Goal: Task Accomplishment & Management: Manage account settings

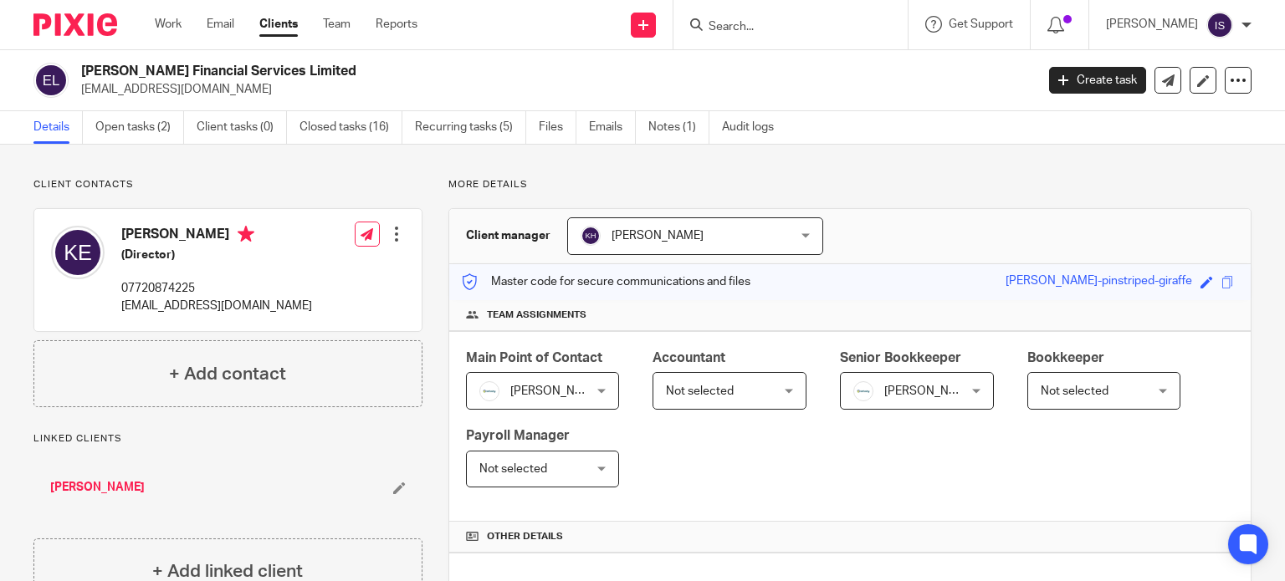
click at [168, 36] on div "Work Email Clients Team Reports Work Email Clients Team Reports Settings" at bounding box center [290, 24] width 304 height 49
click at [167, 23] on link "Work" at bounding box center [168, 24] width 27 height 17
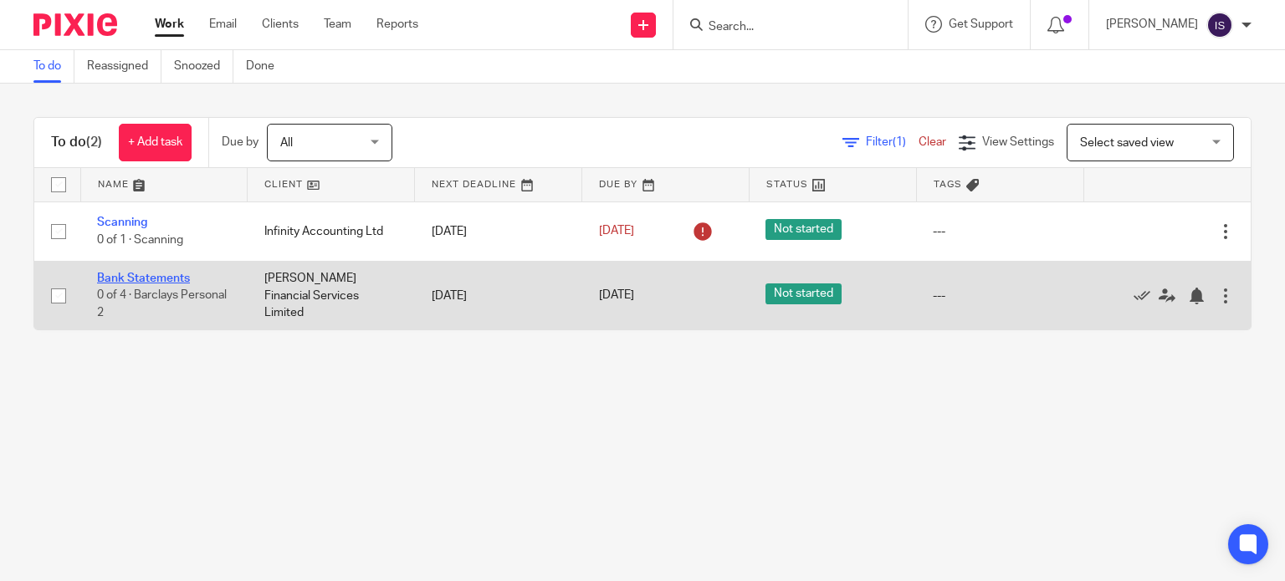
click at [154, 277] on link "Bank Statements" at bounding box center [143, 279] width 93 height 12
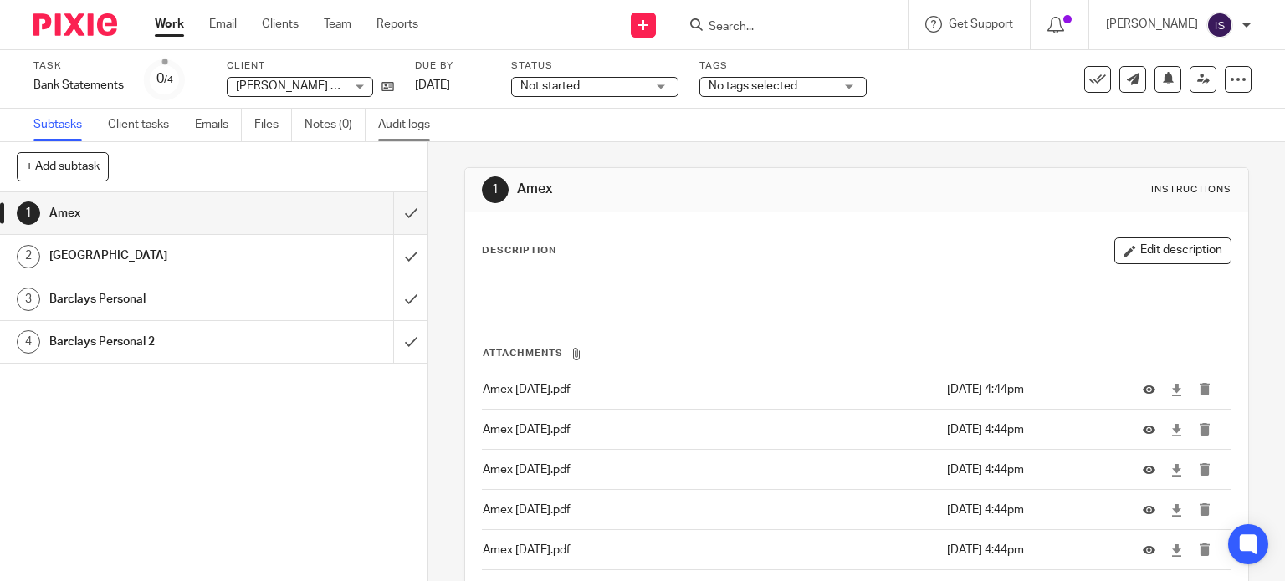
click at [397, 125] on link "Audit logs" at bounding box center [410, 125] width 64 height 33
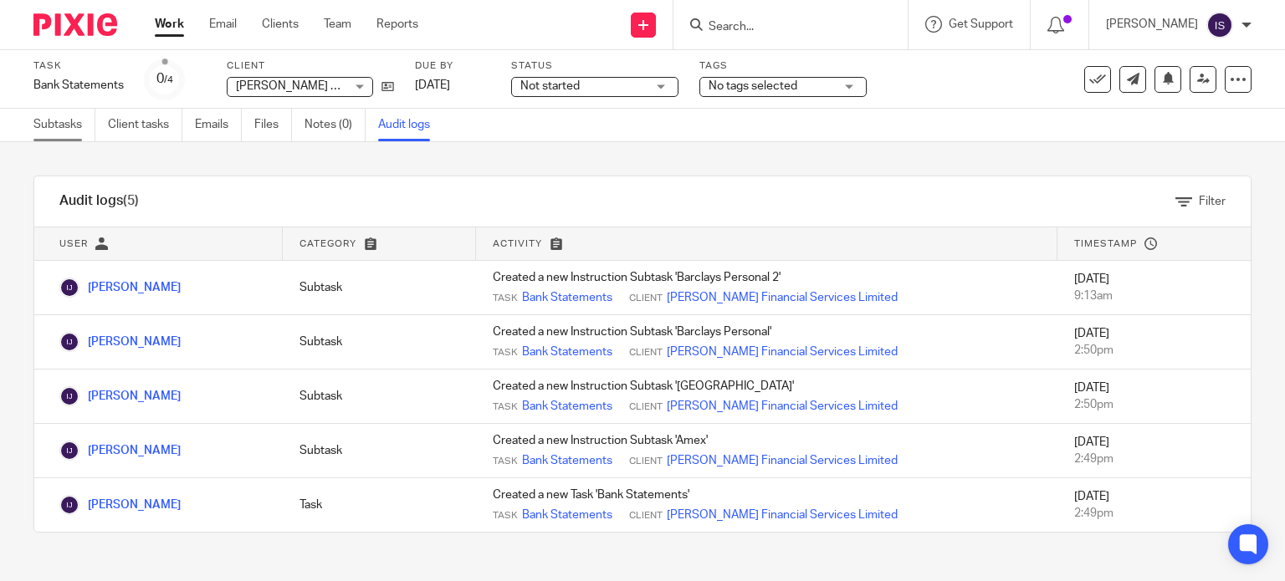
click at [83, 117] on link "Subtasks" at bounding box center [64, 125] width 62 height 33
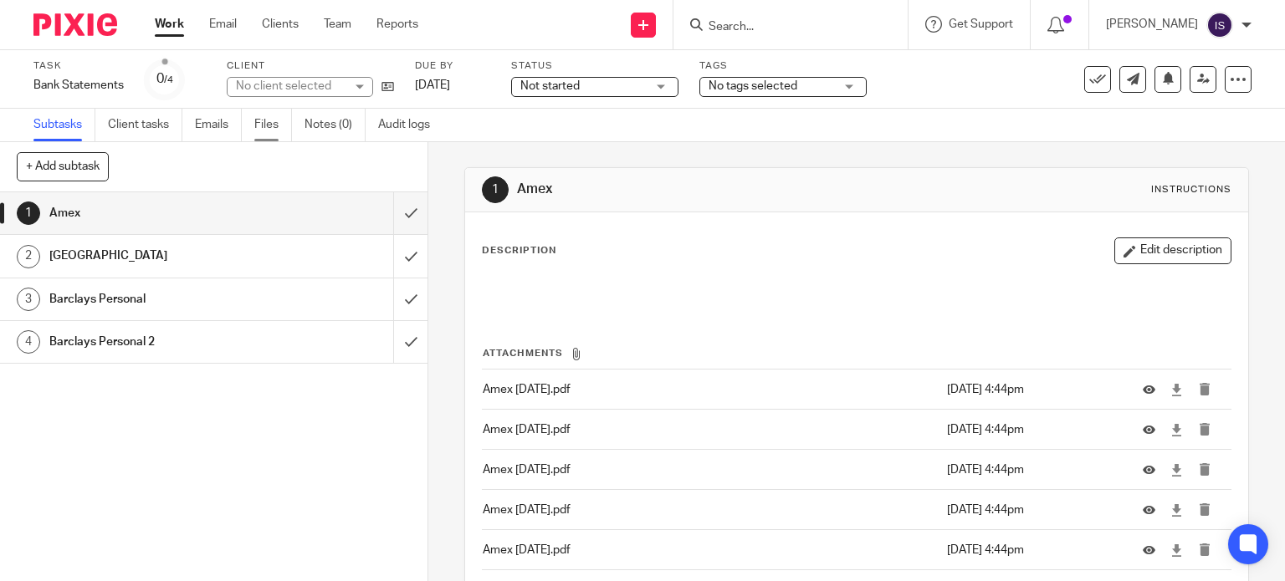
click at [269, 134] on link "Files" at bounding box center [273, 125] width 38 height 33
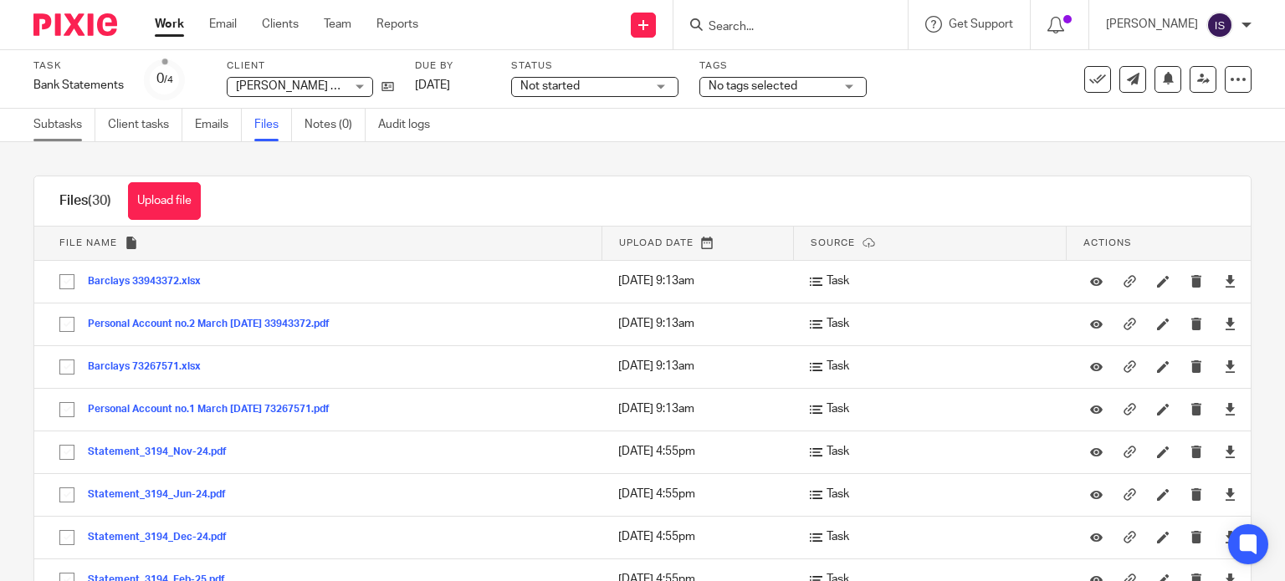
click at [62, 140] on link "Subtasks" at bounding box center [64, 125] width 62 height 33
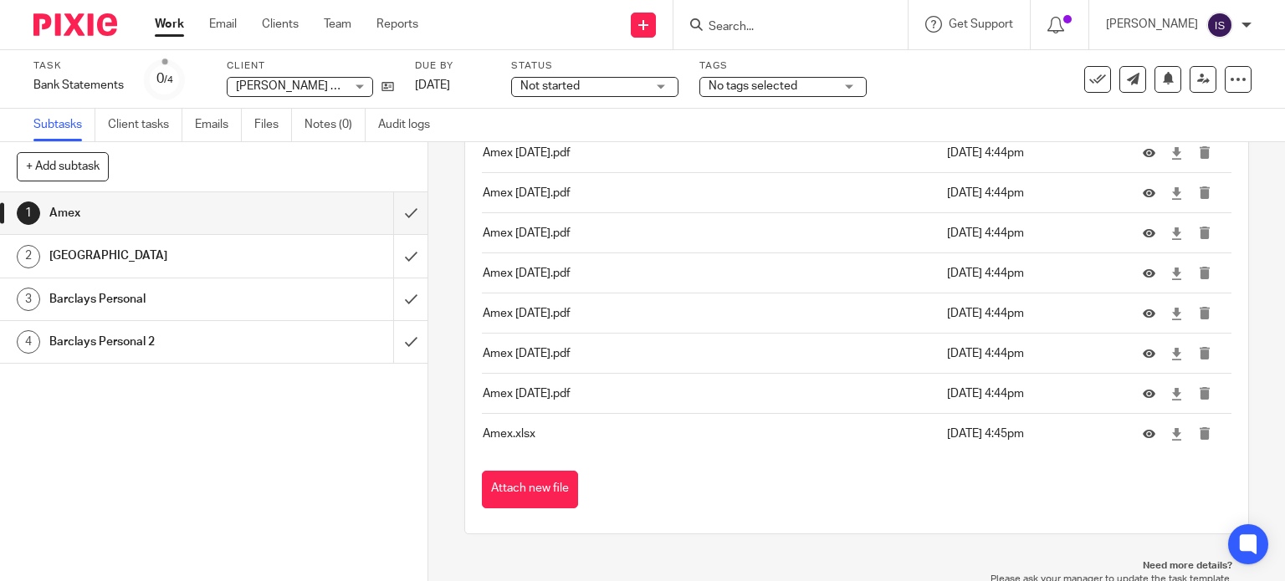
scroll to position [441, 0]
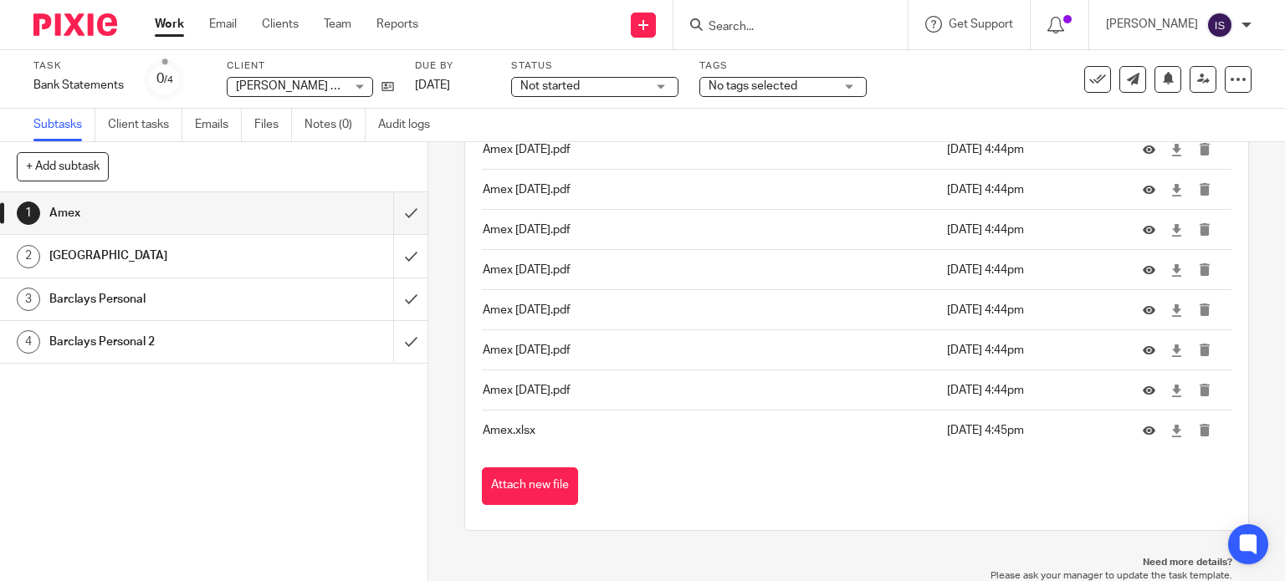
click at [153, 263] on h1 "[GEOGRAPHIC_DATA]" at bounding box center [158, 255] width 218 height 25
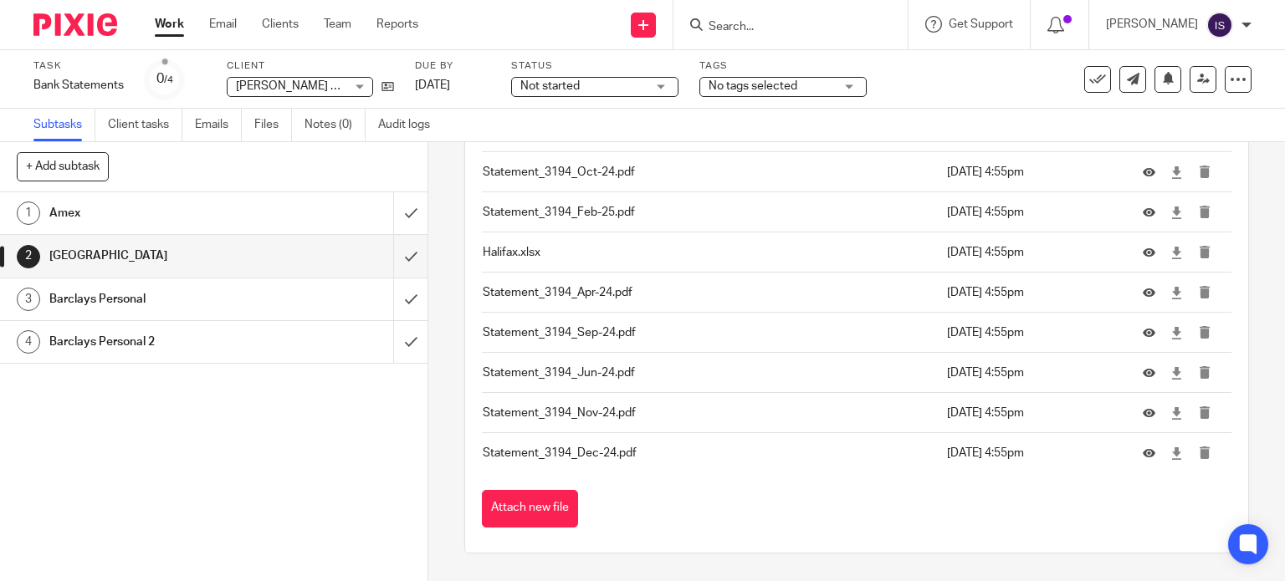
scroll to position [441, 0]
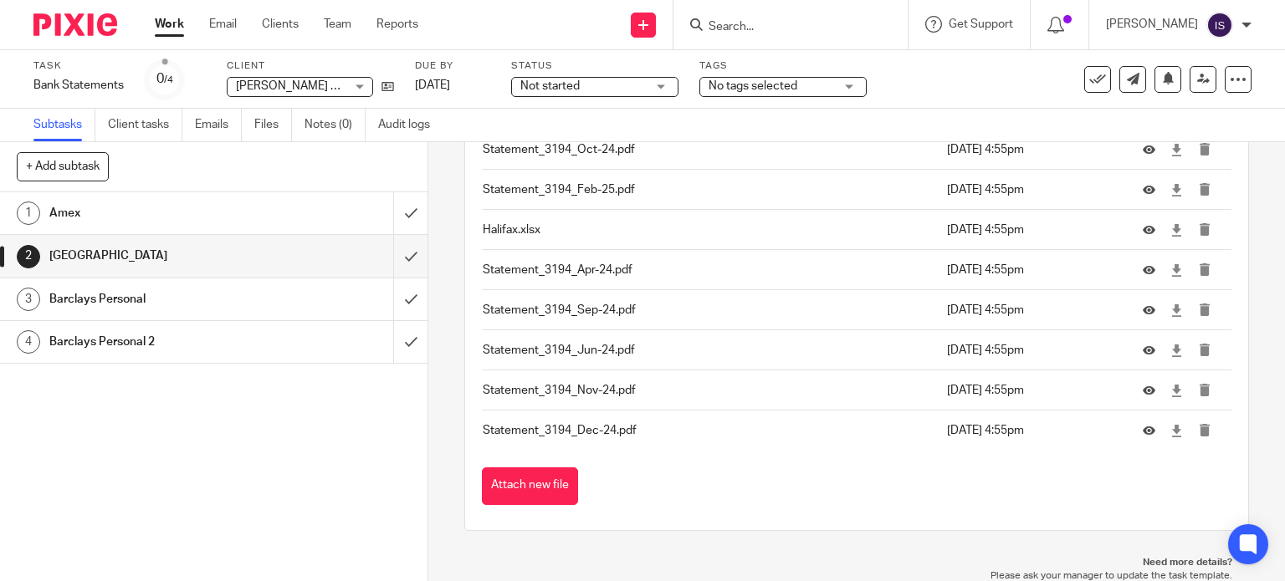
click at [105, 290] on h1 "Barclays Personal" at bounding box center [158, 299] width 218 height 25
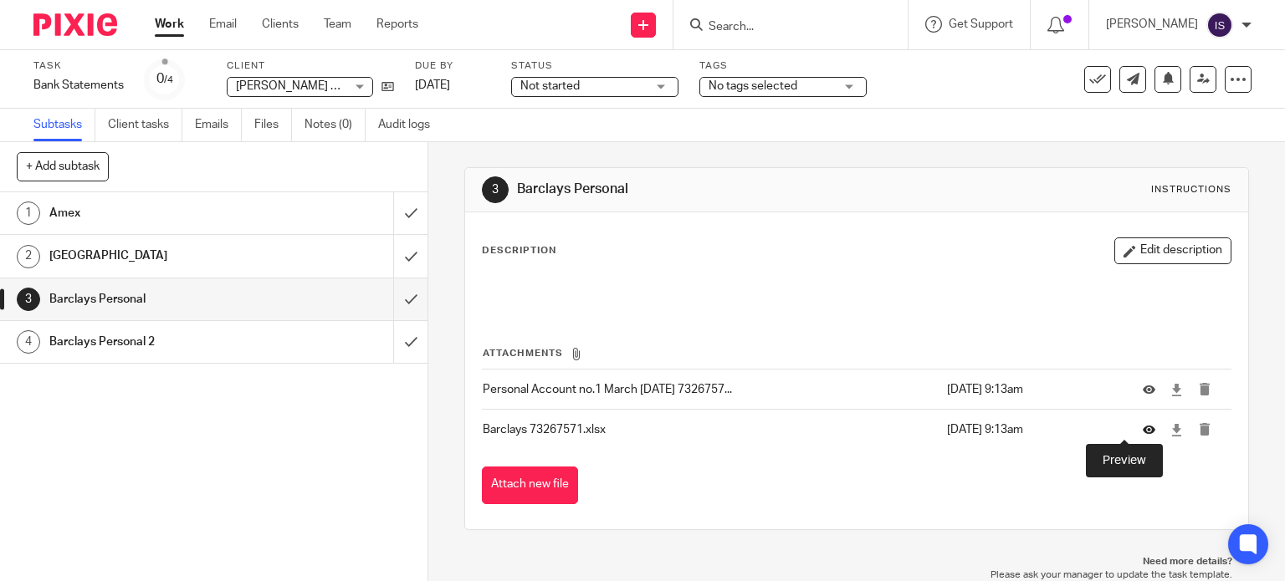
click at [1143, 432] on icon at bounding box center [1149, 430] width 13 height 13
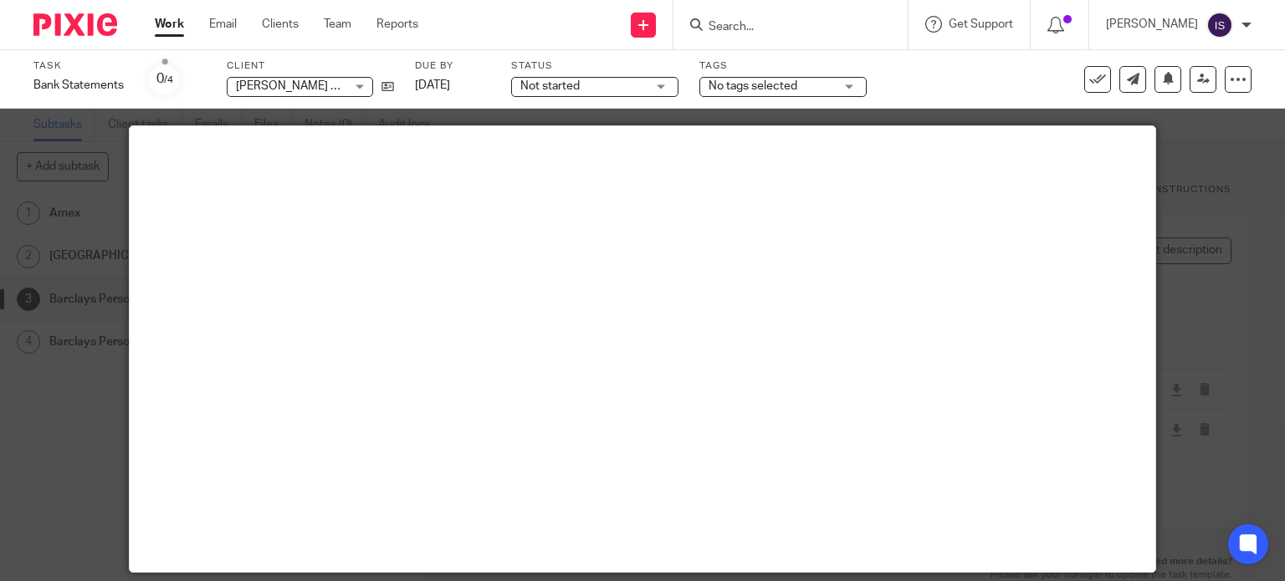
click at [167, 19] on link "Work" at bounding box center [169, 24] width 29 height 17
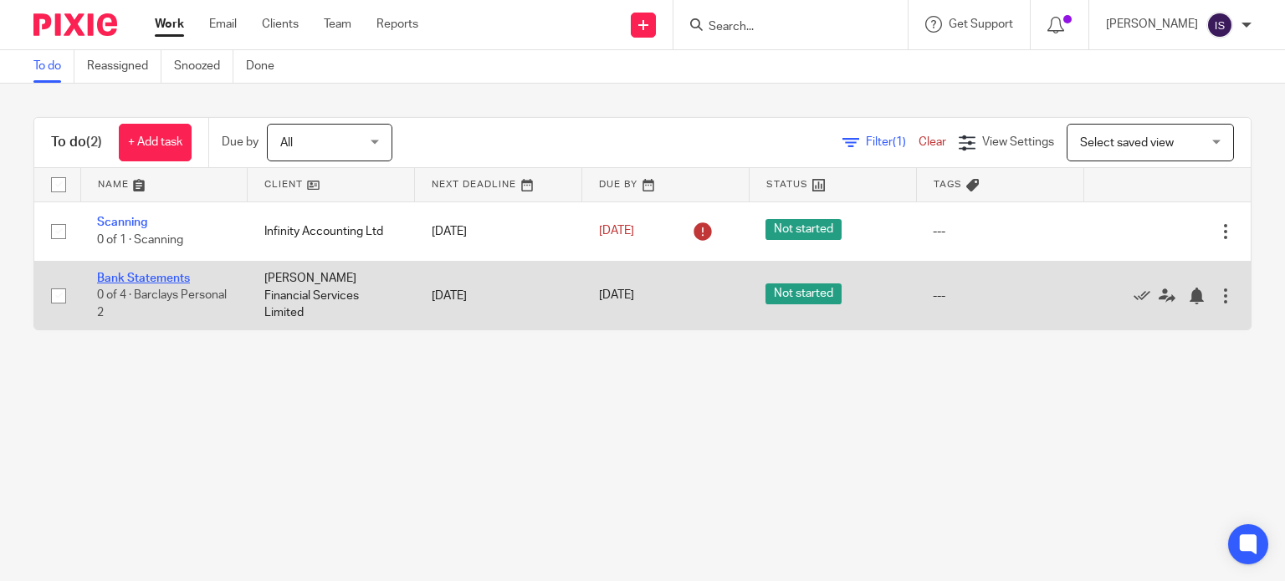
click at [138, 276] on link "Bank Statements" at bounding box center [143, 279] width 93 height 12
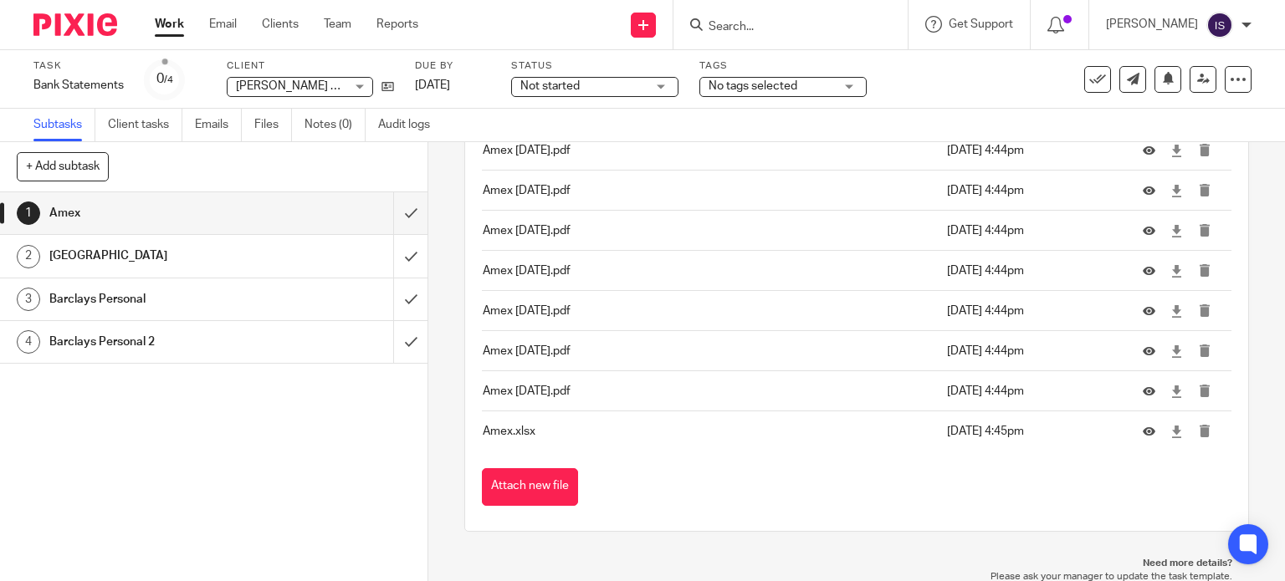
scroll to position [441, 0]
drag, startPoint x: 538, startPoint y: 424, endPoint x: 529, endPoint y: 427, distance: 9.8
click at [529, 427] on p "Amex.xlsx" at bounding box center [711, 430] width 456 height 17
click at [1170, 425] on icon at bounding box center [1176, 431] width 13 height 13
click at [193, 247] on h1 "[GEOGRAPHIC_DATA]" at bounding box center [158, 255] width 218 height 25
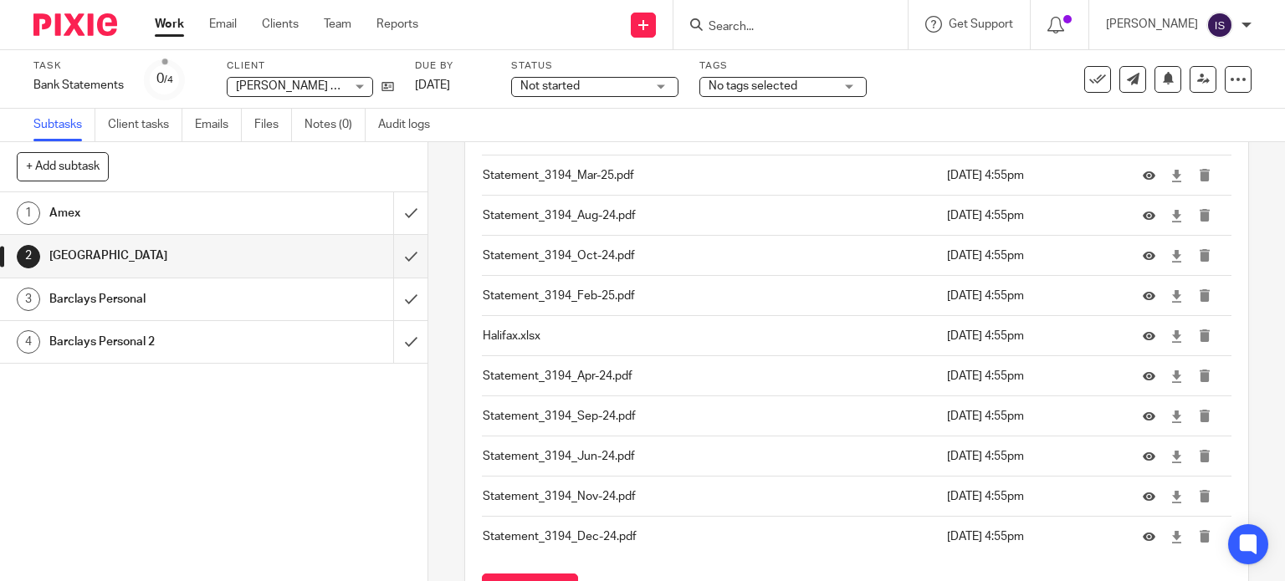
scroll to position [441, 0]
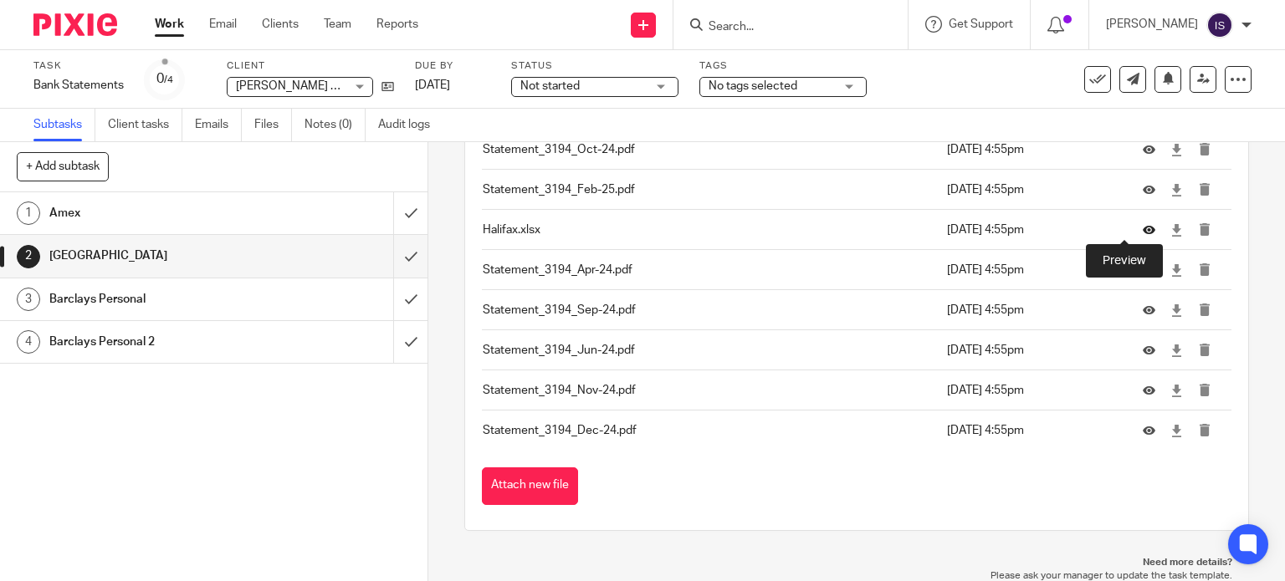
click at [1143, 233] on icon at bounding box center [1149, 230] width 13 height 13
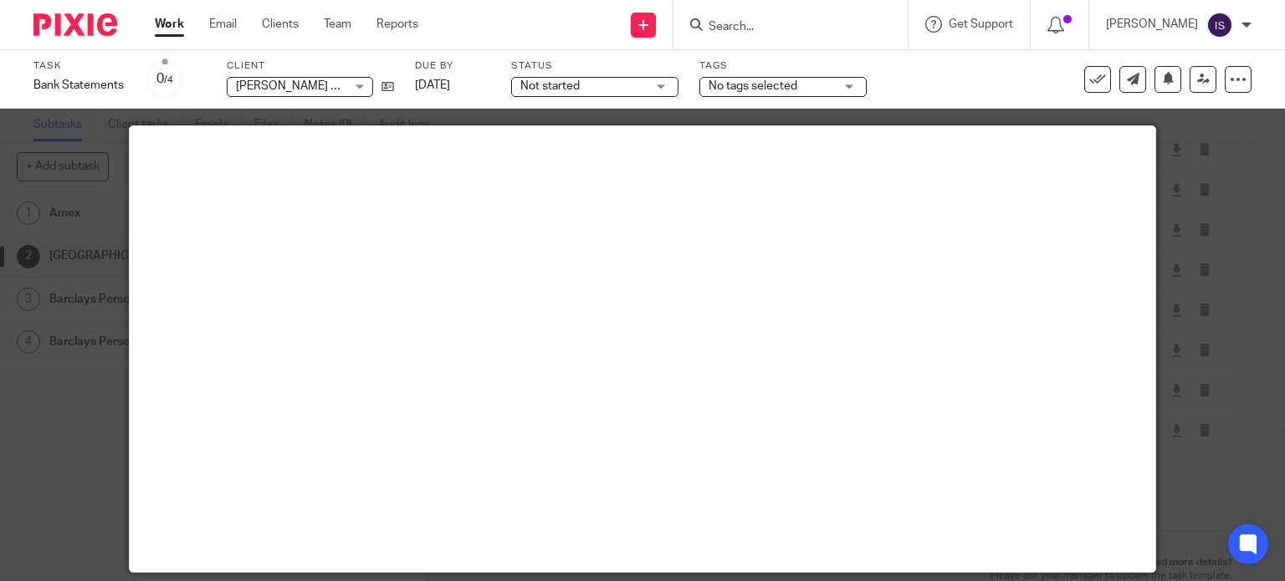
click at [1217, 199] on div at bounding box center [642, 290] width 1285 height 581
click at [167, 23] on link "Work" at bounding box center [169, 24] width 29 height 17
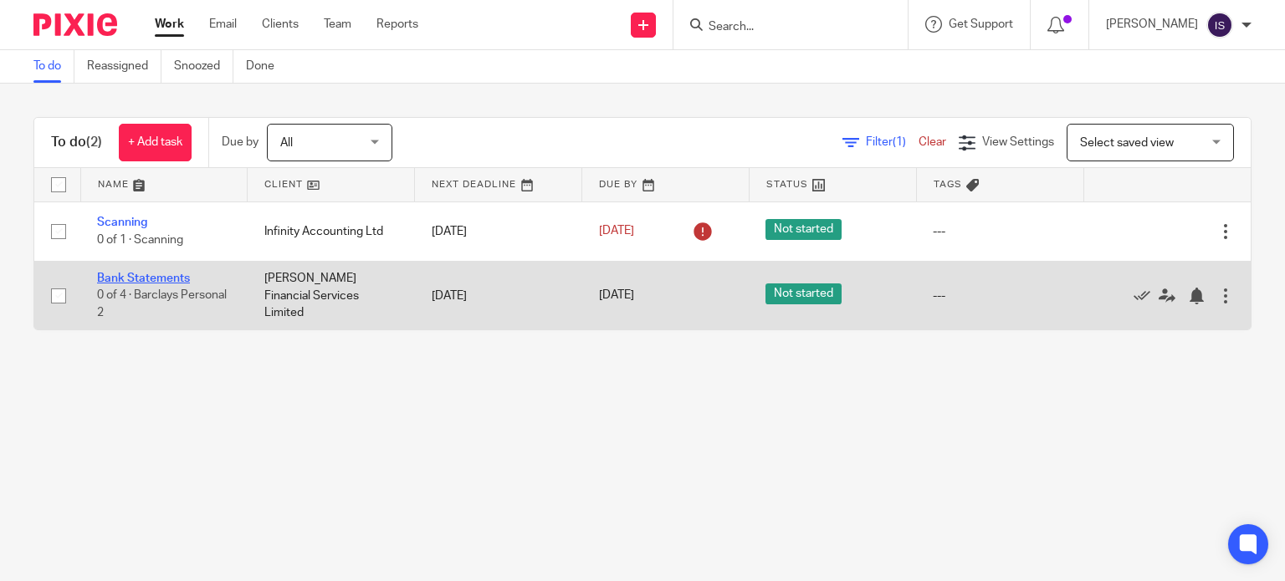
click at [168, 273] on link "Bank Statements" at bounding box center [143, 279] width 93 height 12
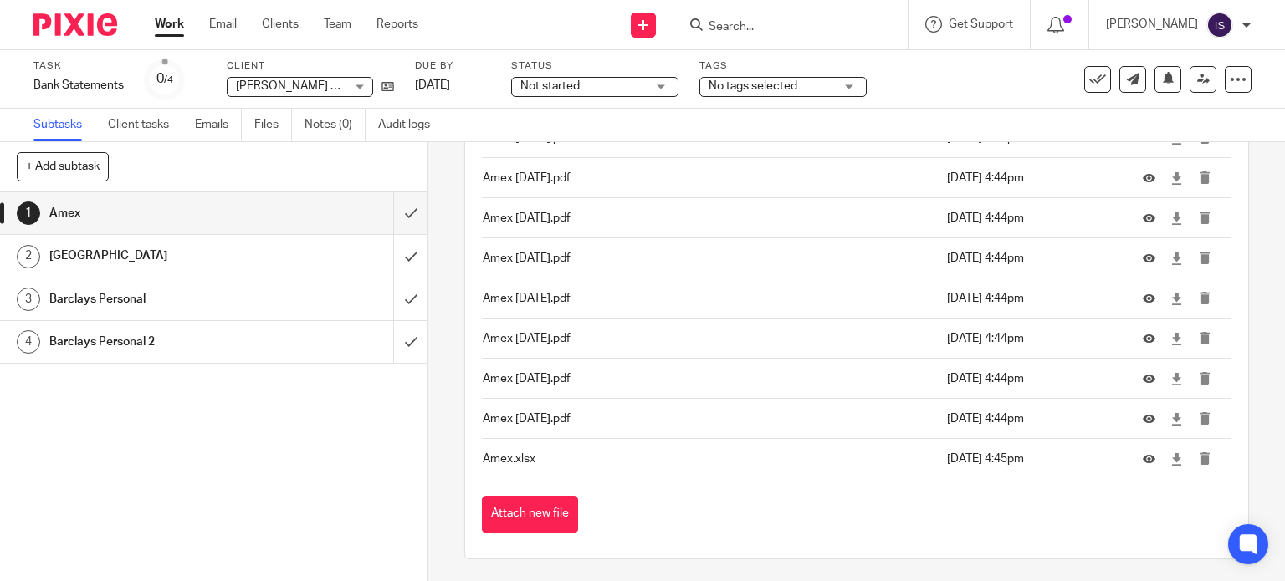
scroll to position [418, 0]
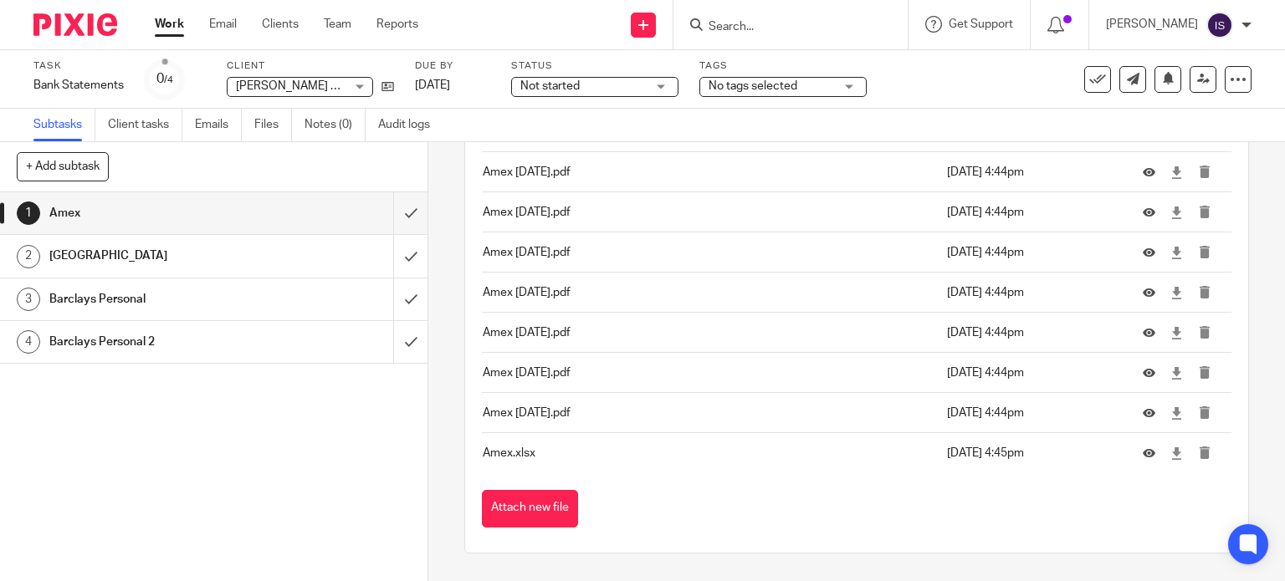
click at [223, 263] on h1 "[GEOGRAPHIC_DATA]" at bounding box center [158, 255] width 218 height 25
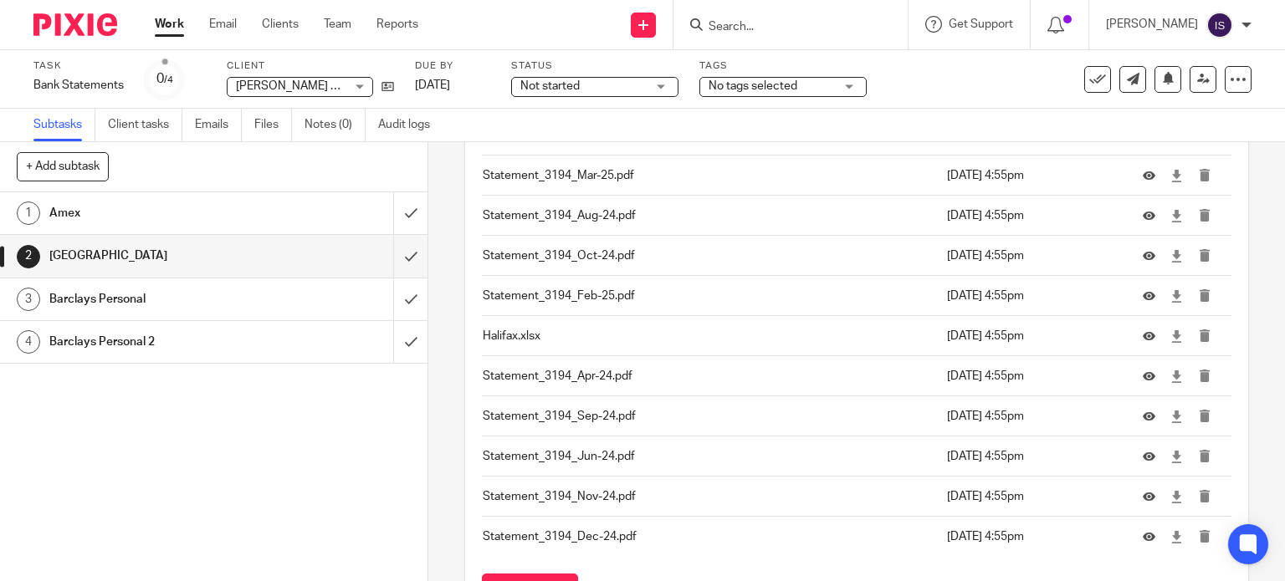
scroll to position [418, 0]
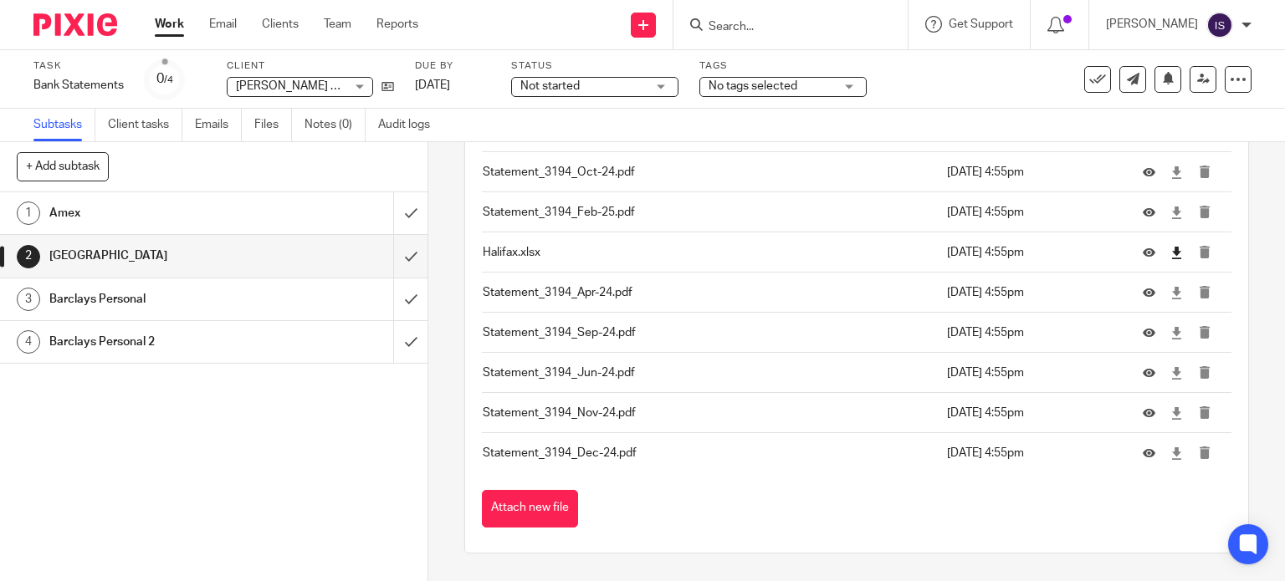
click at [1144, 247] on td at bounding box center [1178, 253] width 105 height 40
click at [1170, 248] on icon at bounding box center [1176, 253] width 13 height 13
click at [237, 307] on h1 "Barclays Personal" at bounding box center [158, 299] width 218 height 25
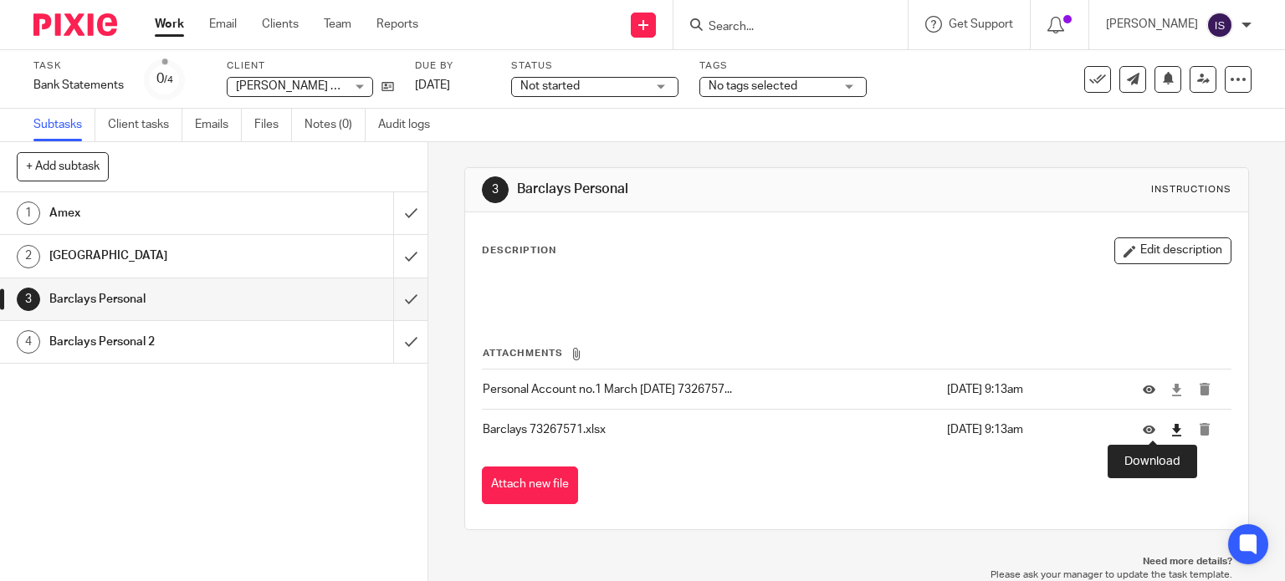
click at [1170, 428] on icon at bounding box center [1176, 430] width 13 height 13
click at [180, 357] on link "4 Barclays Personal 2" at bounding box center [196, 342] width 393 height 42
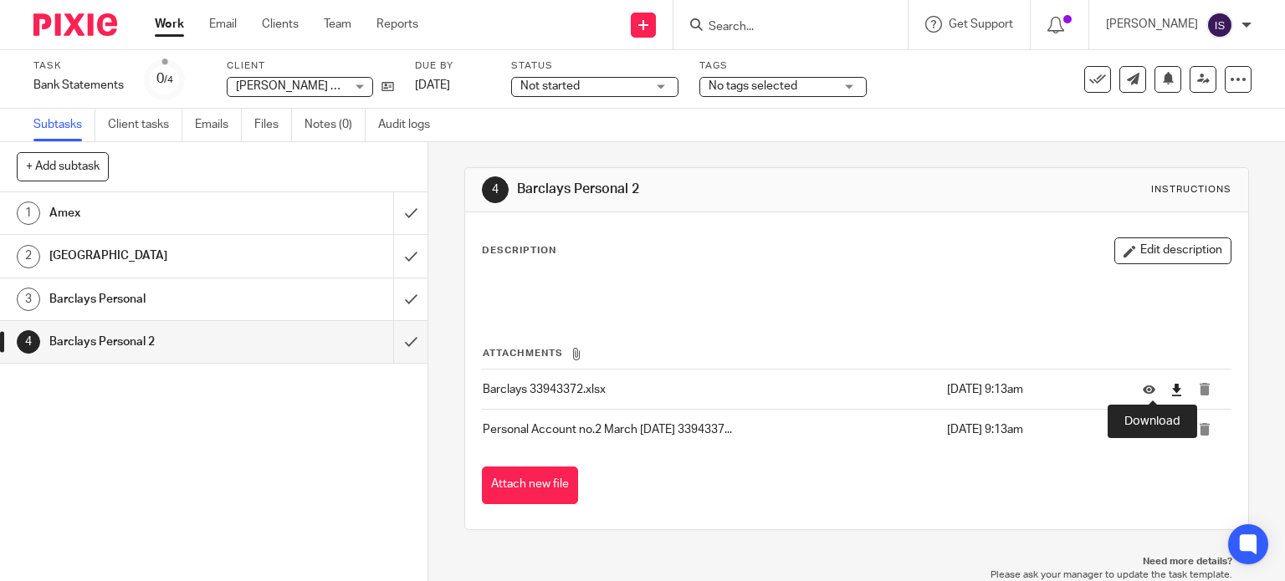
click at [1170, 388] on icon at bounding box center [1176, 390] width 13 height 13
click at [162, 213] on h1 "Amex" at bounding box center [158, 213] width 218 height 25
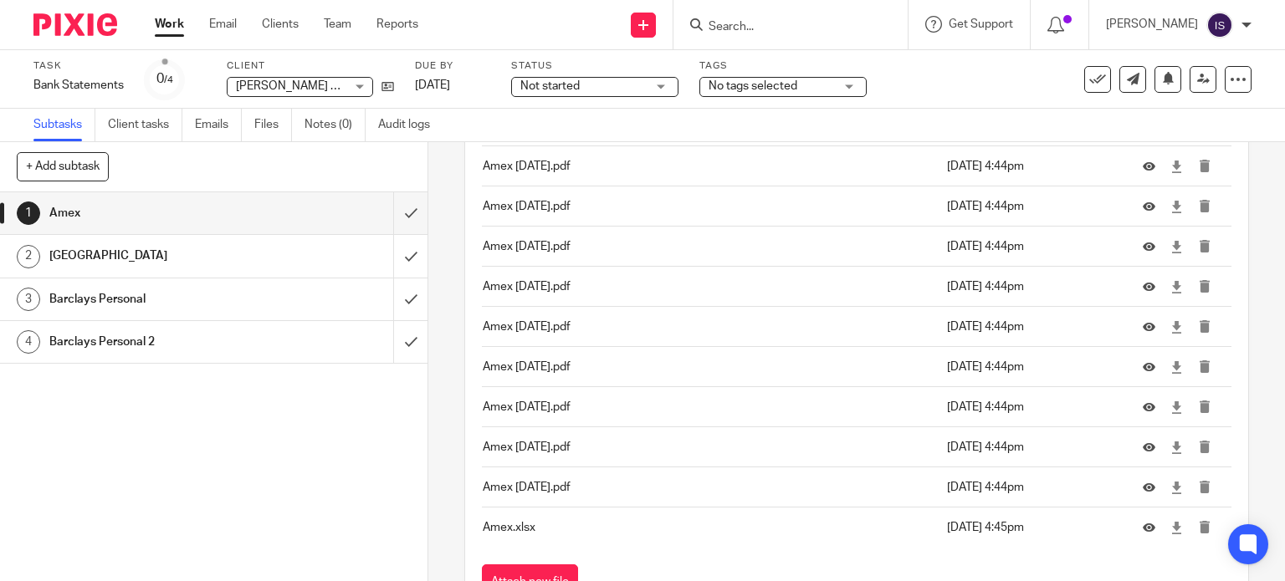
scroll to position [418, 0]
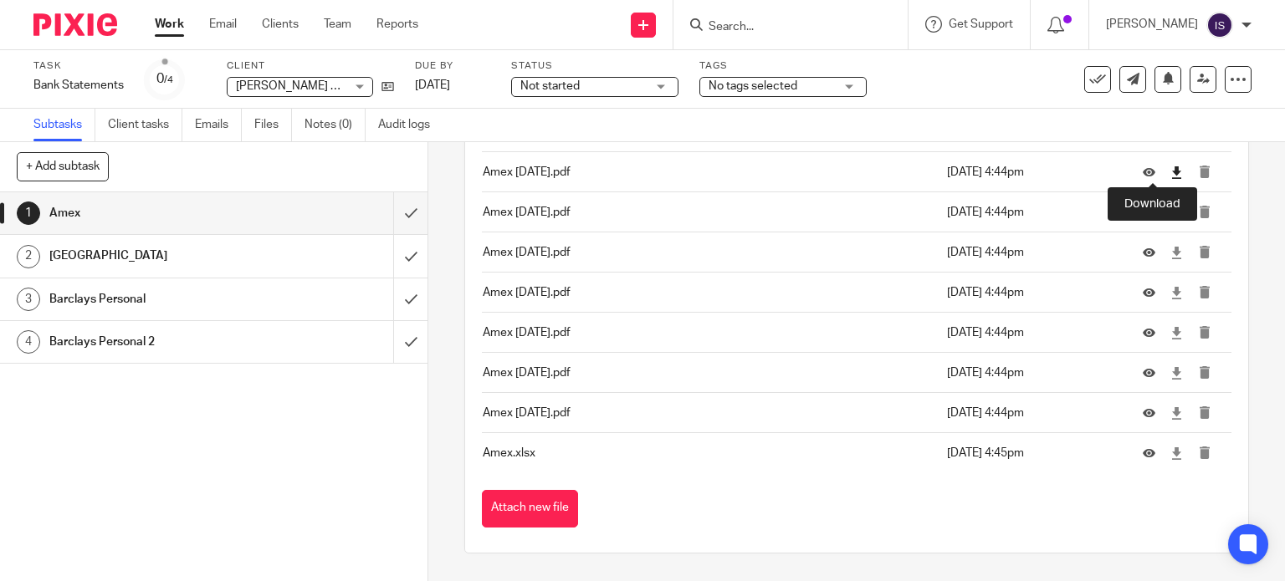
click at [1170, 175] on icon at bounding box center [1176, 172] width 13 height 13
